Goal: Task Accomplishment & Management: Use online tool/utility

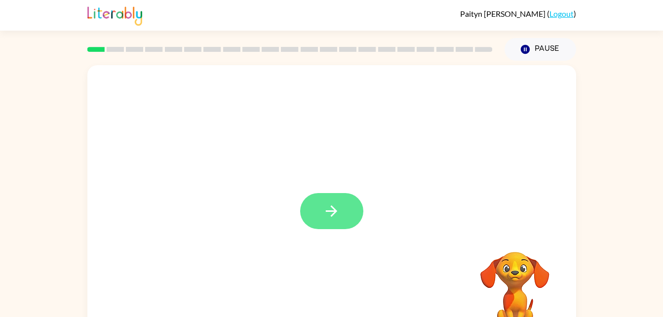
click at [327, 211] on icon "button" at bounding box center [331, 210] width 11 height 11
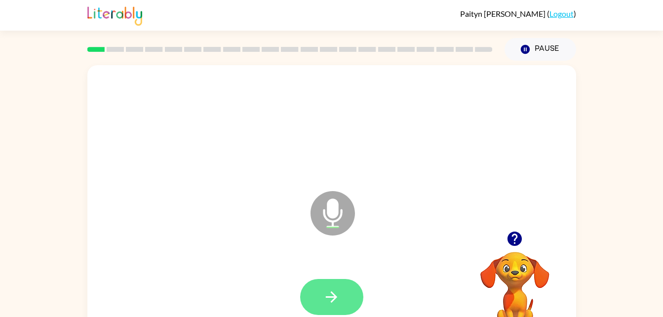
click at [335, 295] on icon "button" at bounding box center [331, 296] width 11 height 11
click at [319, 301] on button "button" at bounding box center [331, 297] width 63 height 36
click at [335, 290] on icon "button" at bounding box center [331, 296] width 17 height 17
click at [320, 292] on button "button" at bounding box center [331, 297] width 63 height 36
click at [318, 293] on button "button" at bounding box center [331, 297] width 63 height 36
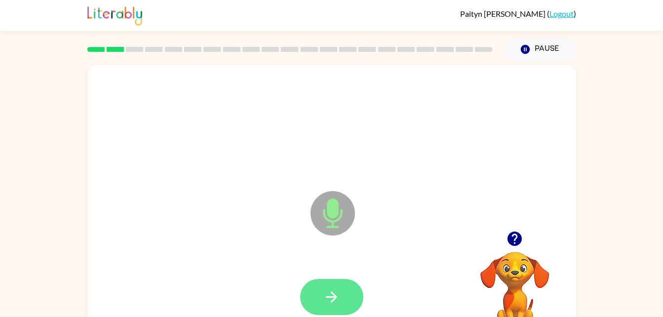
click at [329, 297] on icon "button" at bounding box center [331, 296] width 11 height 11
click at [327, 303] on icon "button" at bounding box center [331, 296] width 17 height 17
click at [323, 297] on icon "button" at bounding box center [331, 296] width 17 height 17
click at [330, 287] on button "button" at bounding box center [331, 297] width 63 height 36
click at [331, 295] on icon "button" at bounding box center [331, 296] width 17 height 17
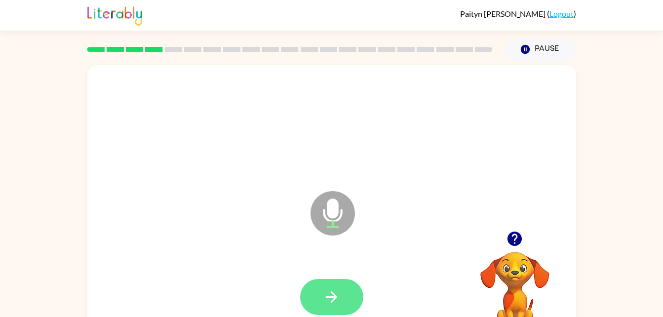
click at [340, 292] on button "button" at bounding box center [331, 297] width 63 height 36
click at [321, 292] on button "button" at bounding box center [331, 297] width 63 height 36
click at [328, 290] on icon "button" at bounding box center [331, 296] width 17 height 17
click at [327, 289] on icon "button" at bounding box center [331, 296] width 17 height 17
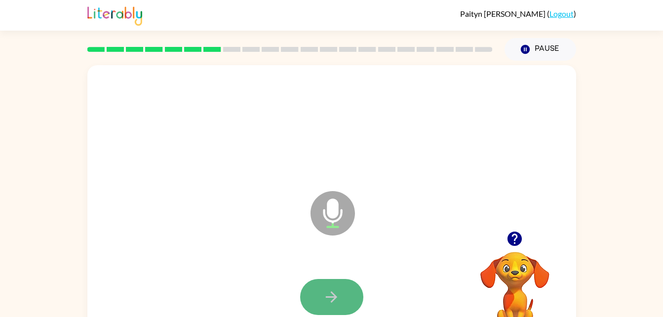
click at [340, 284] on button "button" at bounding box center [331, 297] width 63 height 36
click at [338, 286] on button "button" at bounding box center [331, 297] width 63 height 36
click at [332, 297] on icon "button" at bounding box center [331, 296] width 11 height 11
click at [331, 295] on icon "button" at bounding box center [331, 296] width 17 height 17
click at [325, 287] on button "button" at bounding box center [331, 297] width 63 height 36
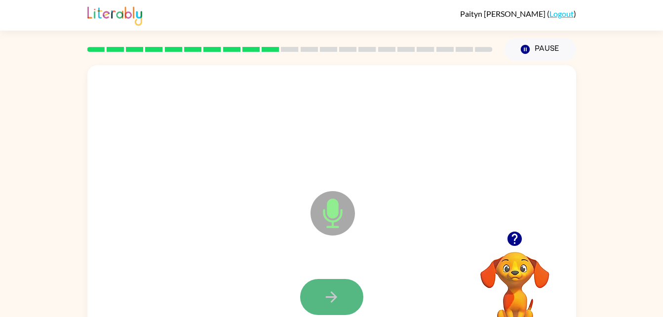
click at [333, 296] on icon "button" at bounding box center [331, 296] width 17 height 17
click at [334, 290] on icon "button" at bounding box center [331, 296] width 17 height 17
click at [315, 291] on button "button" at bounding box center [331, 297] width 63 height 36
click at [325, 307] on button "button" at bounding box center [331, 297] width 63 height 36
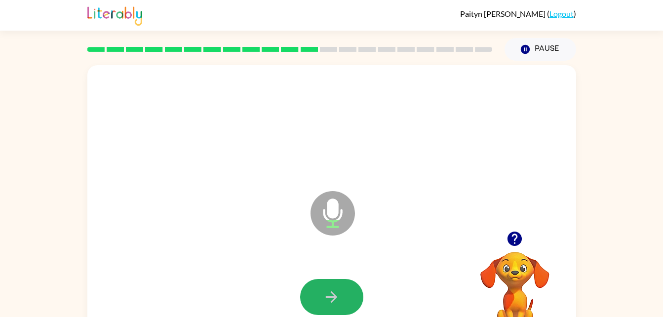
click at [323, 298] on icon "button" at bounding box center [331, 296] width 17 height 17
click at [326, 286] on button "button" at bounding box center [331, 297] width 63 height 36
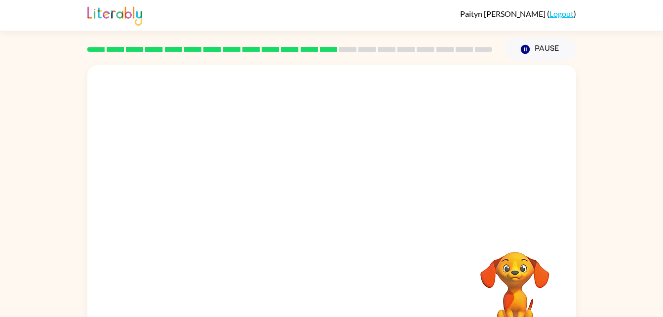
click at [328, 286] on div "Your browser must support playing .mp4 files to use Literably. Please try using…" at bounding box center [331, 206] width 489 height 282
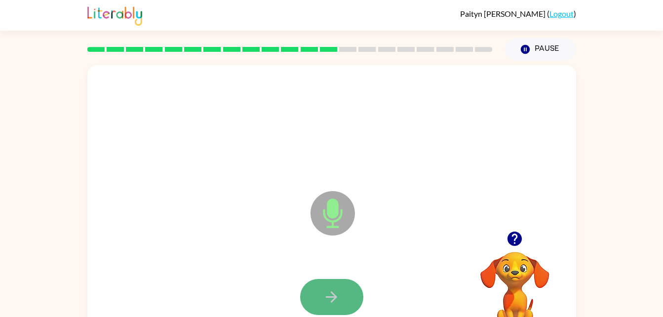
click at [321, 293] on button "button" at bounding box center [331, 297] width 63 height 36
click at [321, 284] on button "button" at bounding box center [331, 297] width 63 height 36
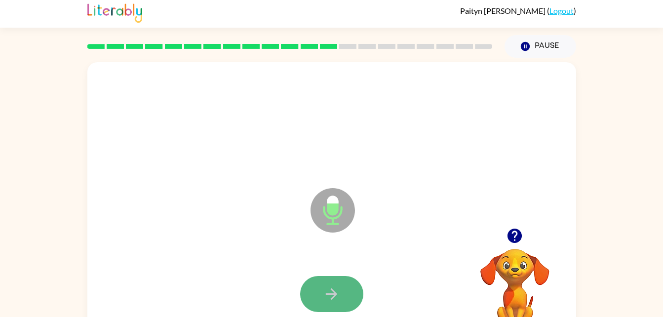
click at [334, 293] on icon "button" at bounding box center [331, 293] width 11 height 11
click at [316, 286] on button "button" at bounding box center [331, 294] width 63 height 36
click at [340, 289] on icon "button" at bounding box center [331, 293] width 17 height 17
click at [351, 285] on button "button" at bounding box center [331, 294] width 63 height 36
click at [350, 275] on div at bounding box center [331, 294] width 469 height 81
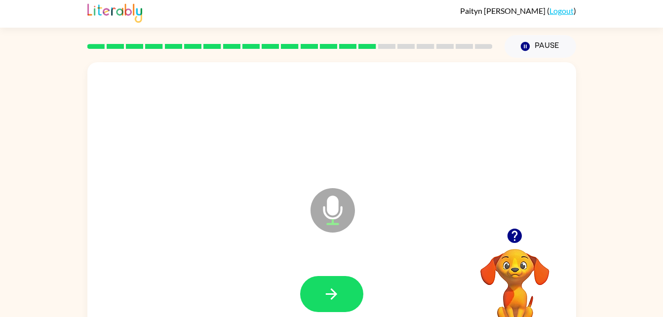
click at [354, 276] on div at bounding box center [331, 294] width 63 height 36
click at [340, 293] on button "button" at bounding box center [331, 294] width 63 height 36
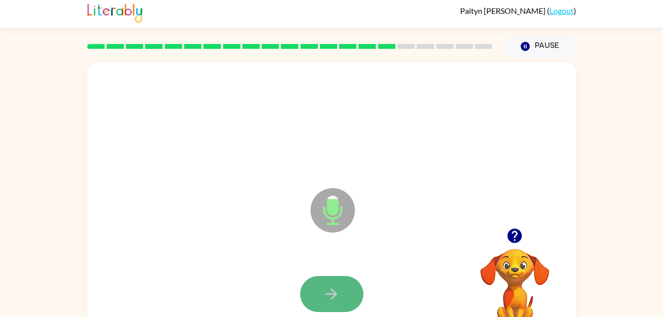
click at [338, 288] on icon "button" at bounding box center [331, 293] width 17 height 17
click at [338, 291] on icon "button" at bounding box center [331, 293] width 17 height 17
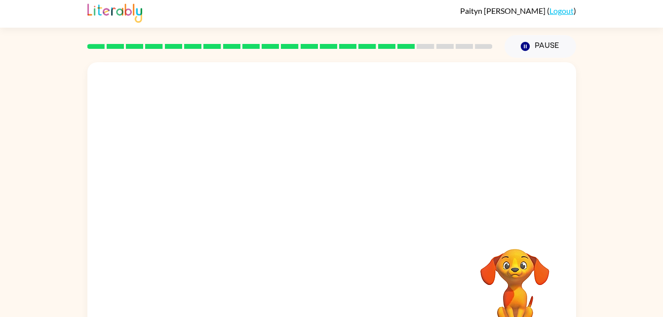
click at [420, 60] on div at bounding box center [289, 46] width 417 height 35
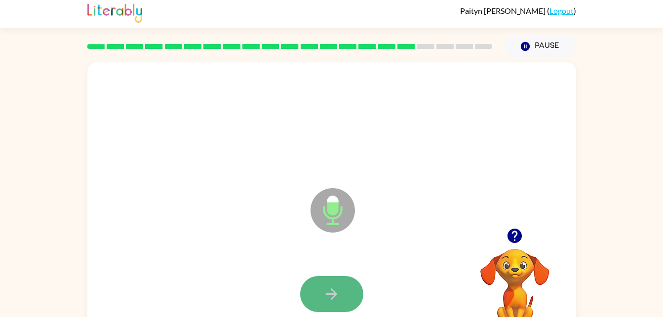
click at [340, 292] on icon "button" at bounding box center [331, 293] width 17 height 17
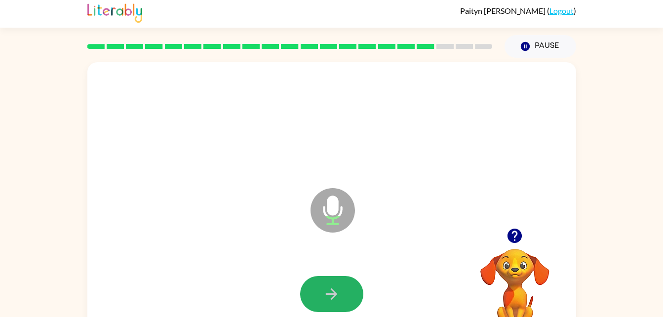
click at [340, 292] on icon "button" at bounding box center [331, 293] width 17 height 17
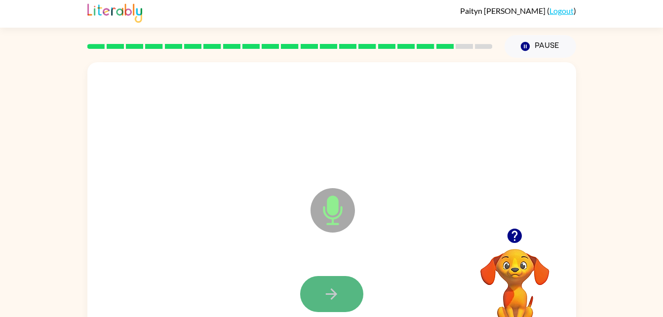
click at [313, 288] on button "button" at bounding box center [331, 294] width 63 height 36
click at [315, 288] on button "button" at bounding box center [331, 294] width 63 height 36
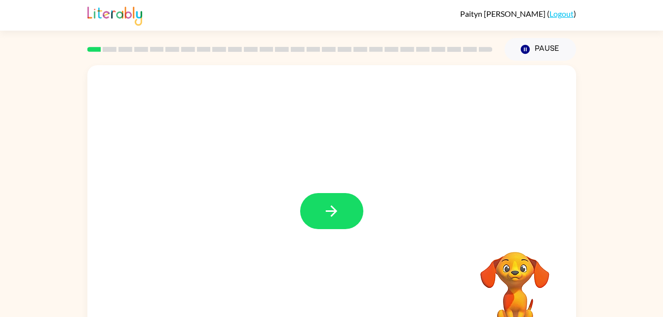
click at [316, 287] on div at bounding box center [331, 206] width 489 height 282
click at [335, 197] on button "button" at bounding box center [331, 211] width 63 height 36
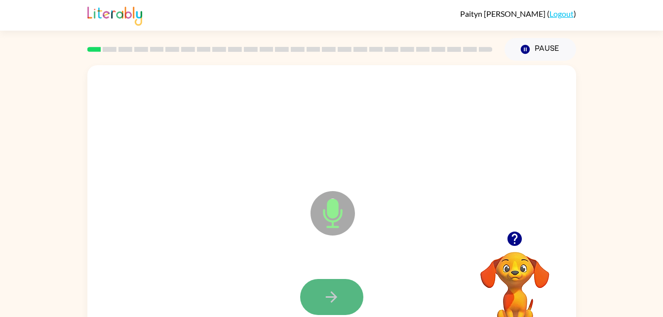
click at [333, 282] on button "button" at bounding box center [331, 297] width 63 height 36
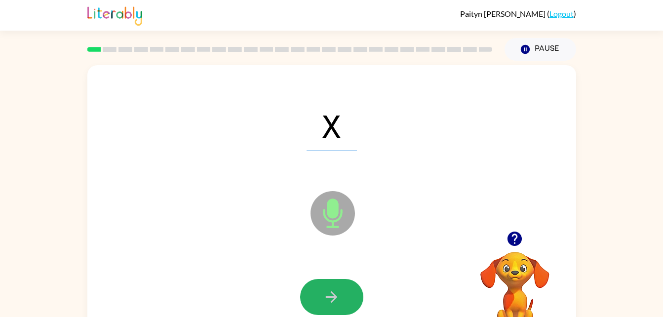
click at [333, 282] on button "button" at bounding box center [331, 297] width 63 height 36
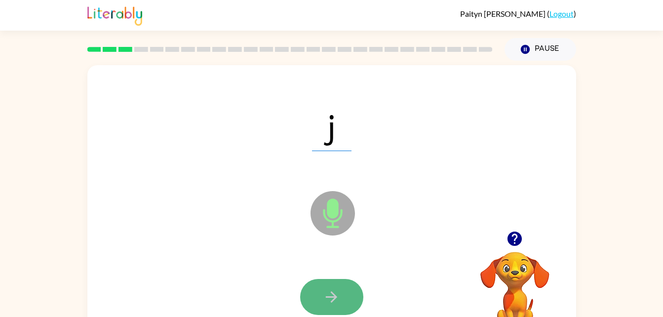
click at [329, 281] on button "button" at bounding box center [331, 297] width 63 height 36
click at [328, 280] on button "button" at bounding box center [331, 297] width 63 height 36
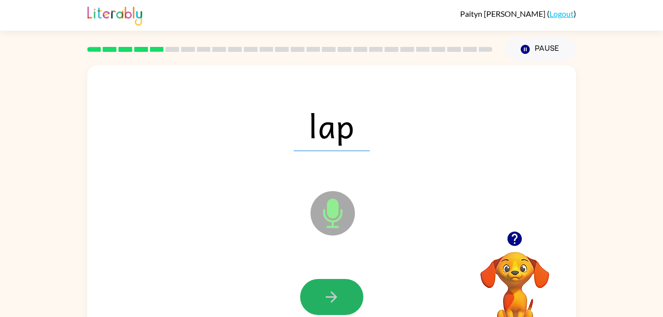
click at [328, 280] on button "button" at bounding box center [331, 297] width 63 height 36
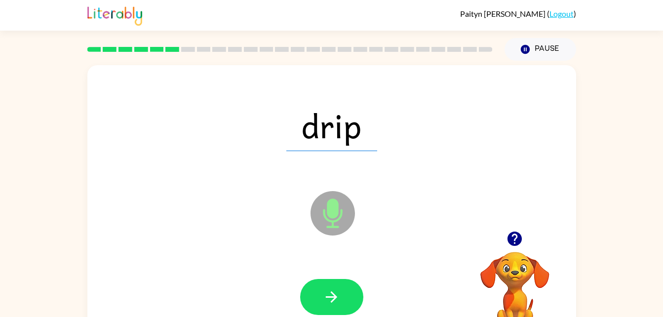
click at [326, 276] on div at bounding box center [331, 297] width 469 height 81
drag, startPoint x: 321, startPoint y: 276, endPoint x: 274, endPoint y: 321, distance: 64.6
click at [274, 316] on html "Paityn Nadler ( Logout ) Pause Pause drip Microphone The Microphone is here whe…" at bounding box center [331, 173] width 663 height 347
click at [350, 290] on button "button" at bounding box center [331, 297] width 63 height 36
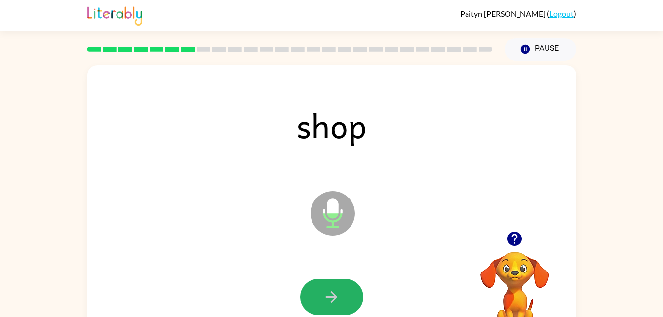
click at [350, 290] on button "button" at bounding box center [331, 297] width 63 height 36
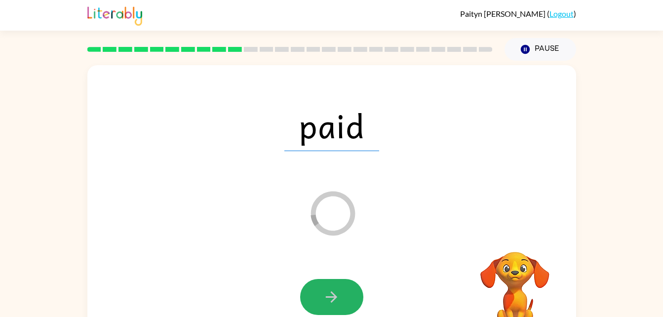
click at [350, 290] on button "button" at bounding box center [331, 297] width 63 height 36
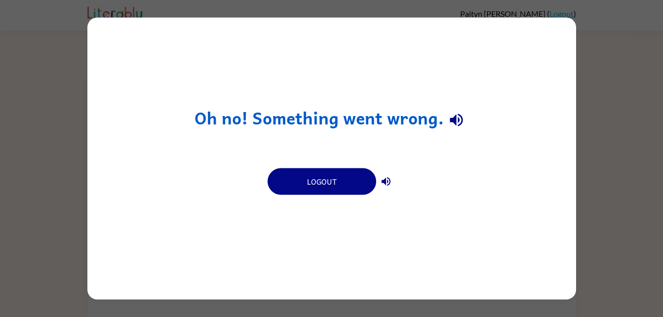
click at [464, 129] on button "button" at bounding box center [456, 119] width 25 height 25
click at [605, 162] on div "Oh no! Something went wrong. Logout" at bounding box center [331, 158] width 663 height 317
click at [599, 178] on div "Oh no! Something went wrong. Logout" at bounding box center [331, 158] width 663 height 317
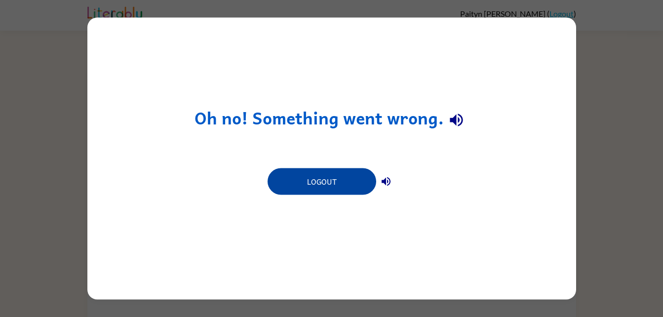
click at [354, 183] on button "Logout" at bounding box center [321, 181] width 109 height 27
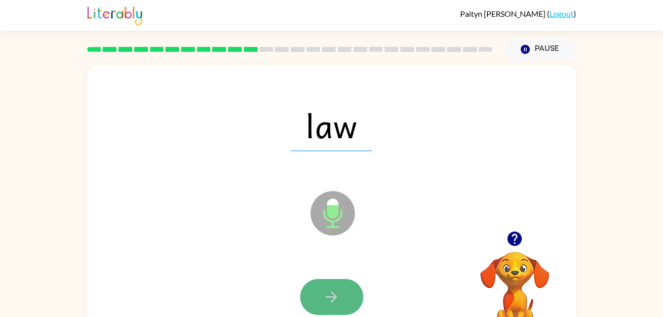
click at [340, 300] on button "button" at bounding box center [331, 297] width 63 height 36
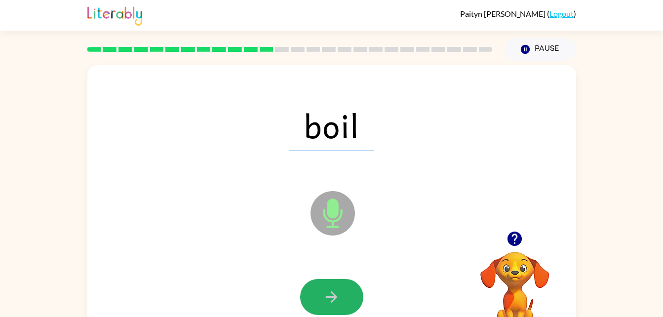
click at [340, 300] on button "button" at bounding box center [331, 297] width 63 height 36
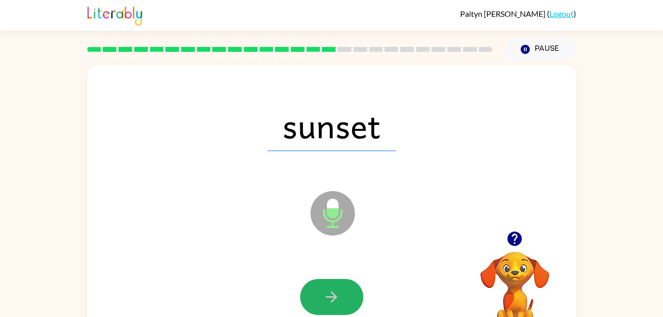
click at [340, 300] on button "button" at bounding box center [331, 297] width 63 height 36
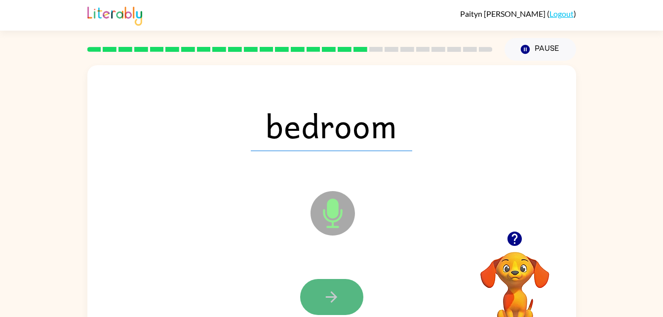
click at [331, 301] on icon "button" at bounding box center [331, 296] width 17 height 17
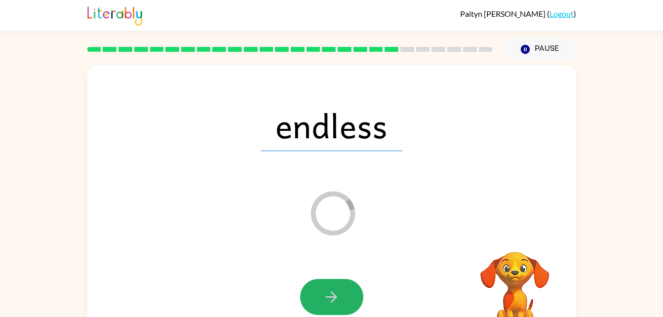
drag, startPoint x: 331, startPoint y: 301, endPoint x: 336, endPoint y: 298, distance: 6.0
click at [336, 298] on icon "button" at bounding box center [331, 296] width 17 height 17
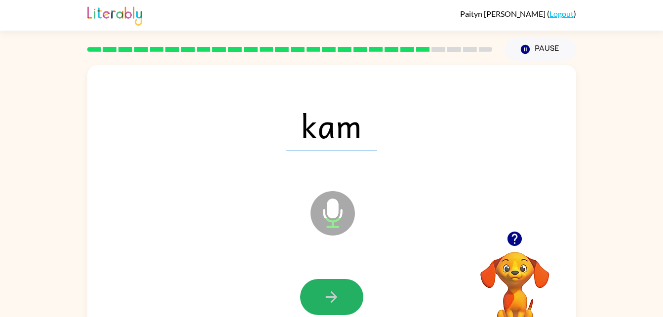
click at [336, 298] on icon "button" at bounding box center [331, 296] width 11 height 11
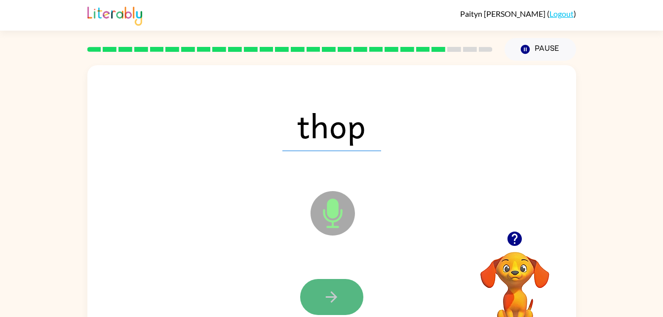
click at [331, 299] on icon "button" at bounding box center [331, 296] width 17 height 17
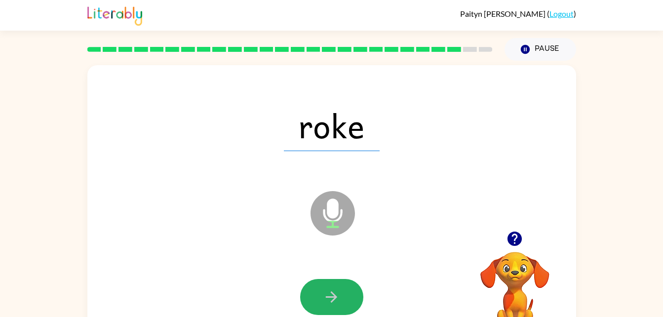
click at [331, 299] on icon "button" at bounding box center [331, 296] width 17 height 17
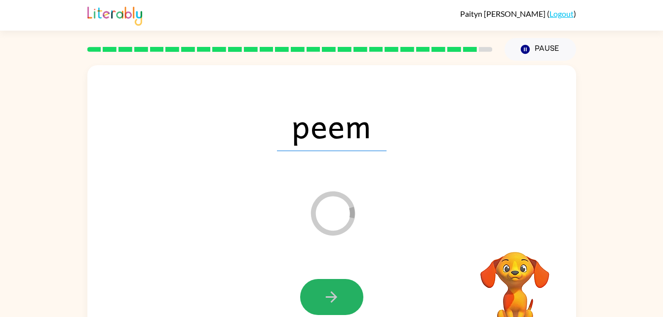
click at [331, 299] on icon "button" at bounding box center [331, 296] width 17 height 17
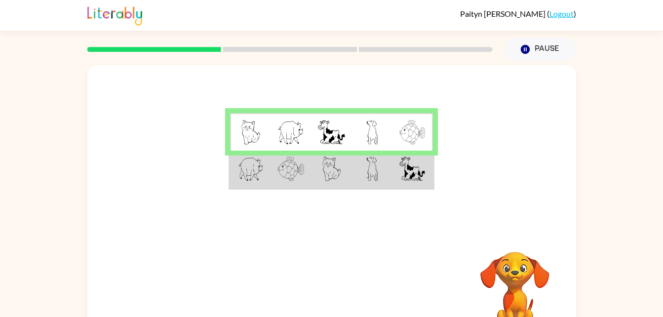
click at [242, 175] on img at bounding box center [251, 168] width 26 height 25
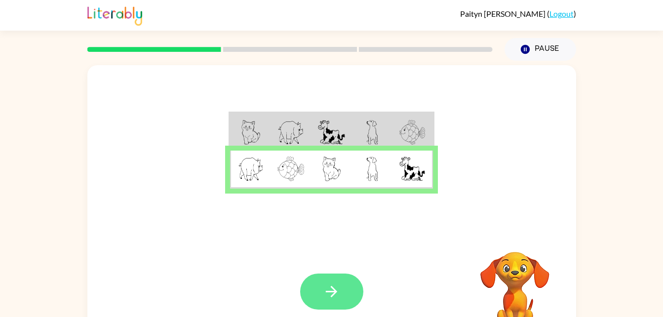
click at [312, 300] on button "button" at bounding box center [331, 291] width 63 height 36
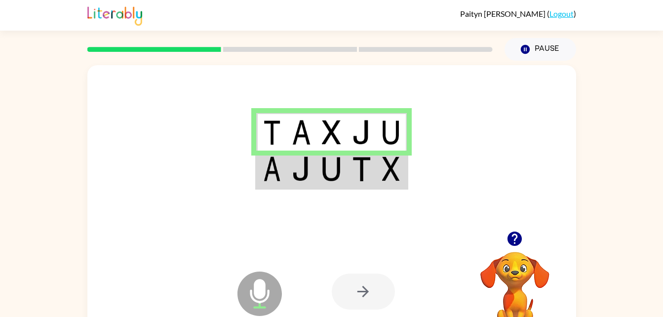
click at [363, 292] on div at bounding box center [363, 291] width 63 height 36
click at [252, 285] on icon at bounding box center [259, 293] width 44 height 44
click at [387, 305] on div at bounding box center [363, 291] width 63 height 36
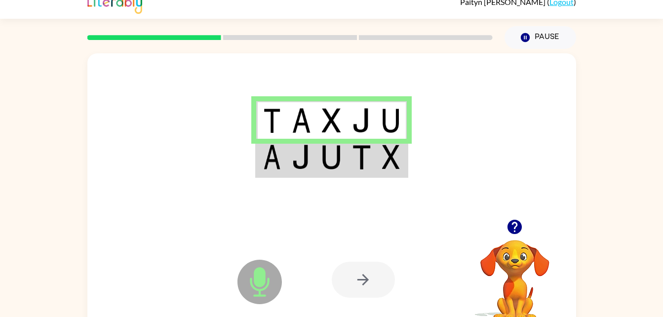
scroll to position [30, 0]
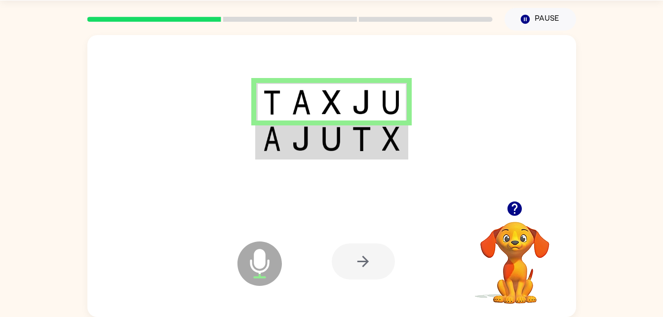
click at [297, 135] on img at bounding box center [301, 138] width 19 height 25
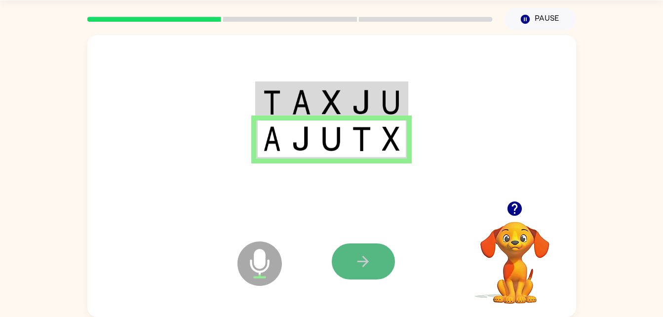
click at [363, 266] on icon "button" at bounding box center [362, 261] width 11 height 11
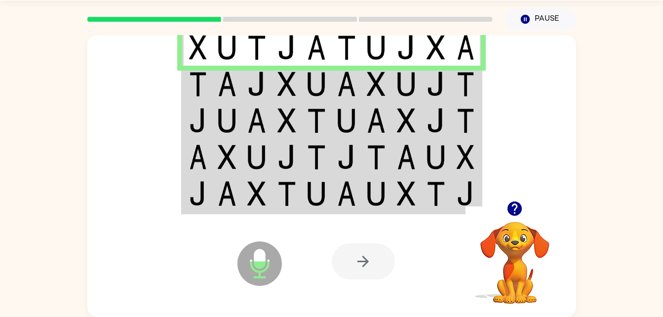
click at [177, 93] on div at bounding box center [331, 118] width 489 height 166
click at [197, 85] on img at bounding box center [198, 84] width 18 height 25
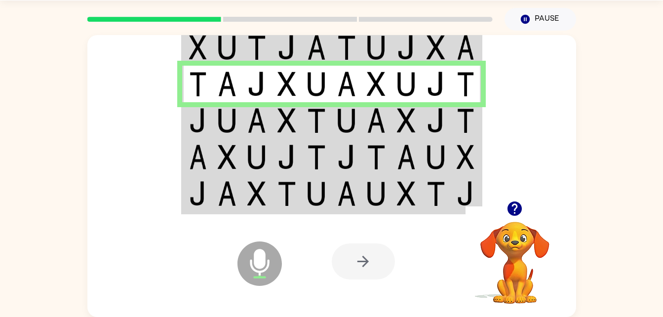
click at [331, 299] on icon "Microphone The Microphone is here when it is your turn to talk" at bounding box center [309, 276] width 148 height 74
click at [202, 116] on img at bounding box center [198, 120] width 18 height 25
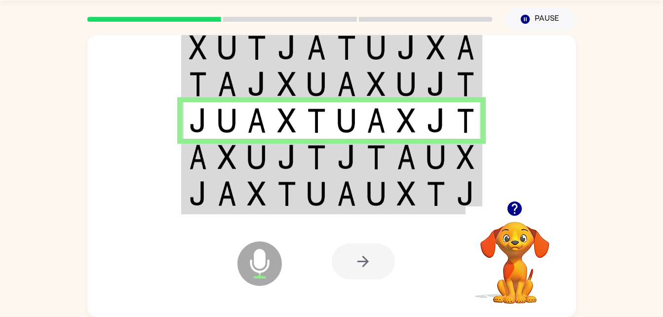
click at [186, 152] on td at bounding box center [197, 157] width 30 height 37
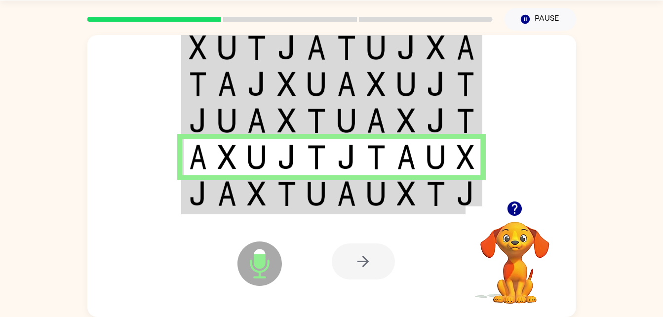
click at [228, 203] on img at bounding box center [227, 193] width 19 height 25
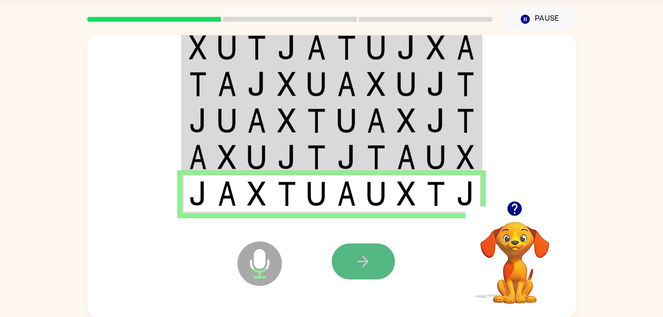
click at [354, 250] on button "button" at bounding box center [363, 261] width 63 height 36
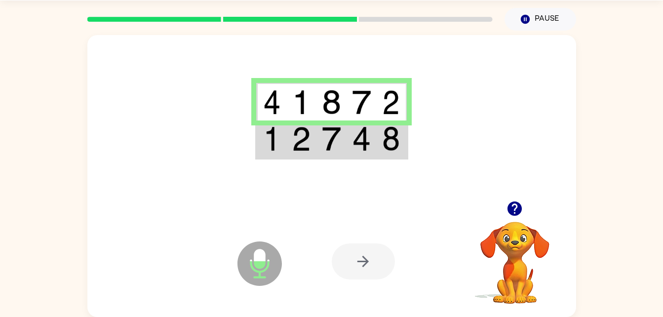
click at [274, 145] on img at bounding box center [272, 138] width 18 height 25
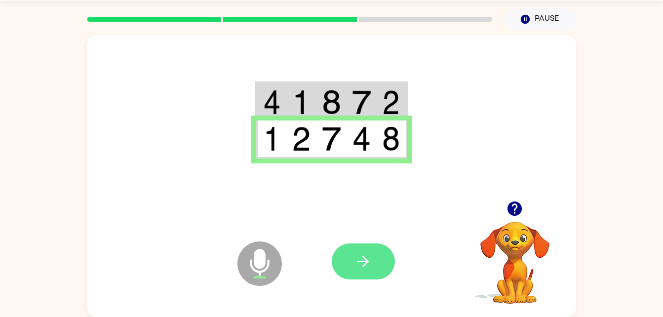
click at [374, 260] on button "button" at bounding box center [363, 261] width 63 height 36
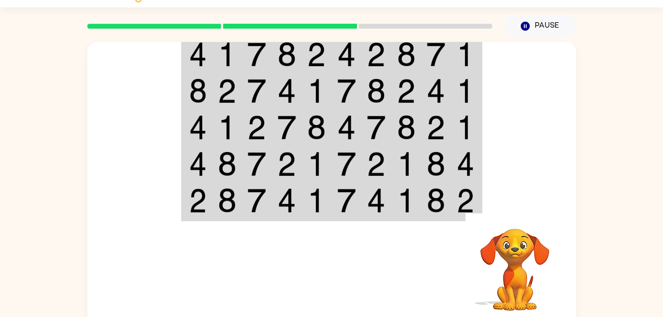
scroll to position [22, 0]
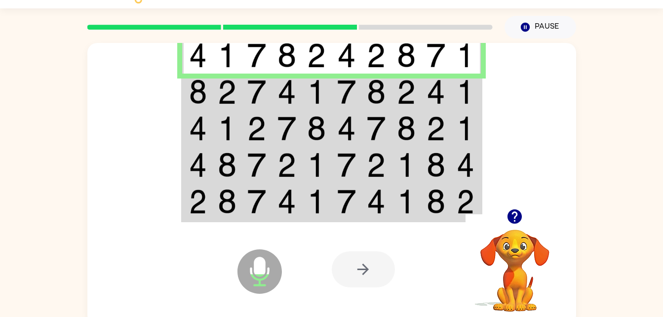
click at [117, 45] on div at bounding box center [331, 126] width 489 height 166
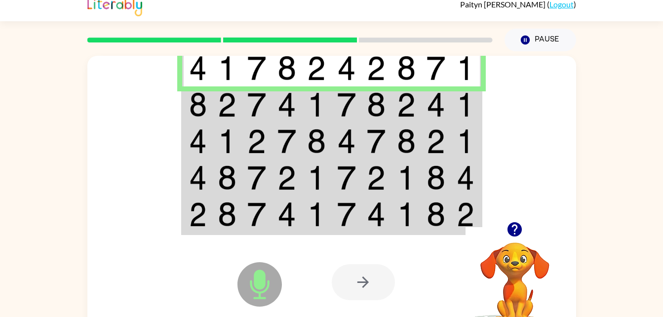
scroll to position [9, 0]
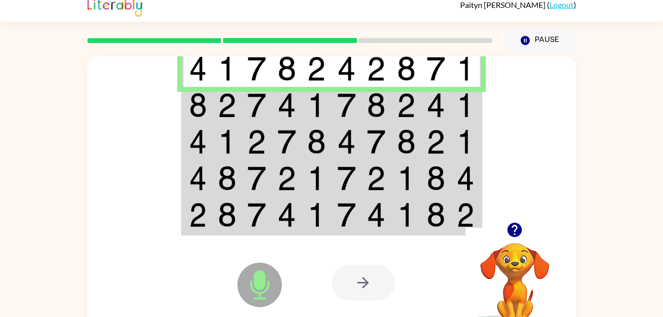
click at [203, 102] on img at bounding box center [198, 105] width 18 height 25
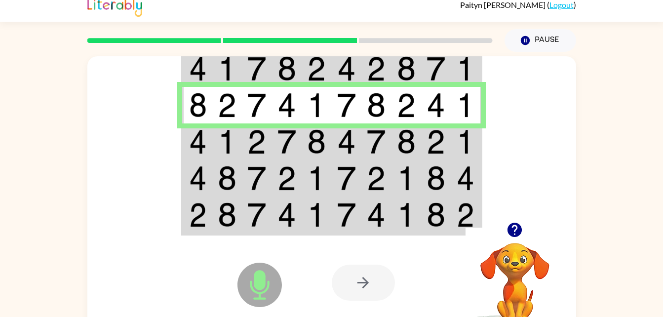
click at [222, 133] on img at bounding box center [227, 141] width 19 height 25
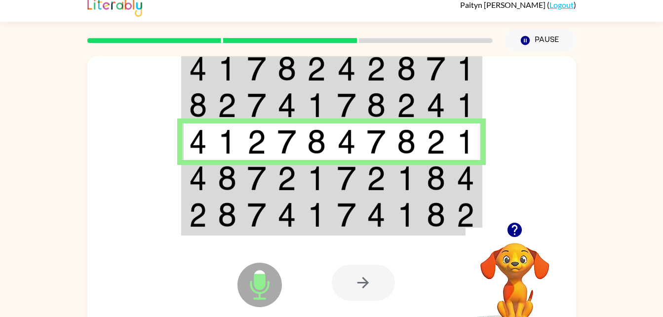
click at [204, 174] on img at bounding box center [198, 178] width 18 height 25
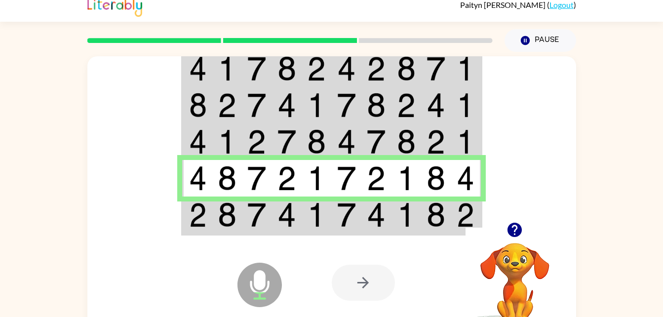
click at [193, 215] on img at bounding box center [198, 214] width 18 height 25
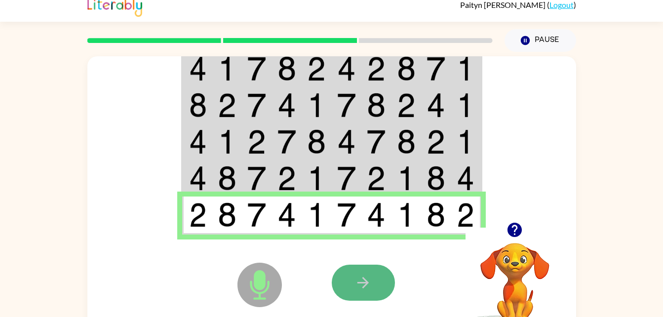
click at [346, 280] on button "button" at bounding box center [363, 283] width 63 height 36
